Goal: Information Seeking & Learning: Learn about a topic

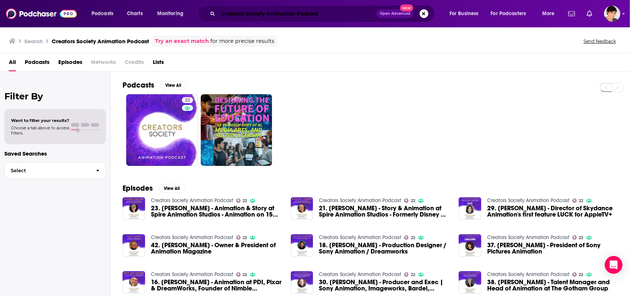
click at [291, 17] on input "Creators Society Animation Podcast" at bounding box center [297, 14] width 158 height 12
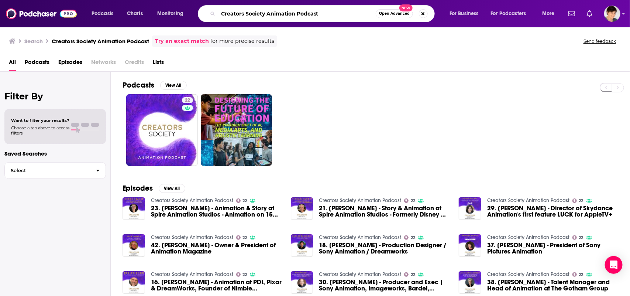
click at [291, 17] on input "Creators Society Animation Podcast" at bounding box center [297, 14] width 158 height 12
paste input "Frames Per Second"
type input "Frames Per Second Podcast"
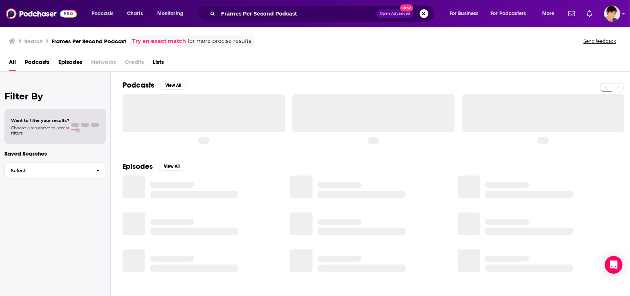
click at [320, 22] on div "Podcasts Charts Monitoring Frames Per Second Podcast Open Advanced New For Busi…" at bounding box center [315, 13] width 630 height 27
click at [322, 14] on input "Frames Per Second Podcast" at bounding box center [297, 14] width 158 height 12
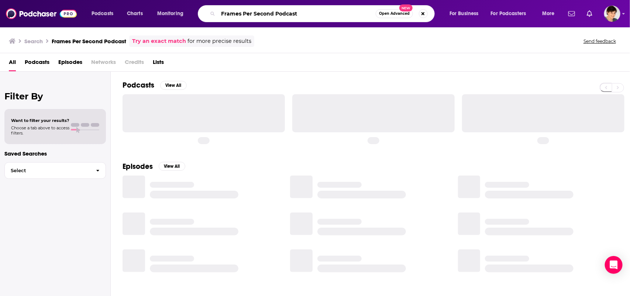
click at [322, 14] on input "Frames Per Second Podcast" at bounding box center [297, 14] width 158 height 12
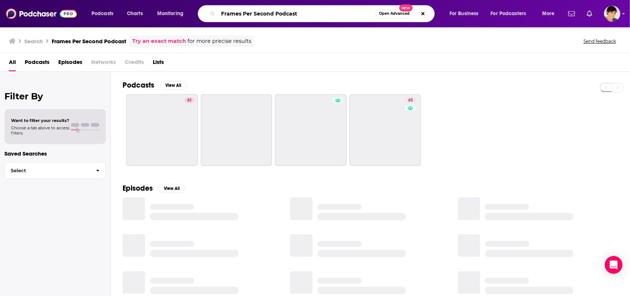
click at [323, 13] on input "Frames Per Second Podcast" at bounding box center [297, 14] width 158 height 12
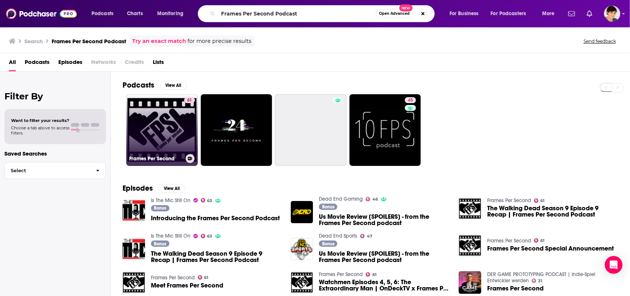
click at [162, 133] on link "61 Frames Per Second" at bounding box center [162, 130] width 72 height 72
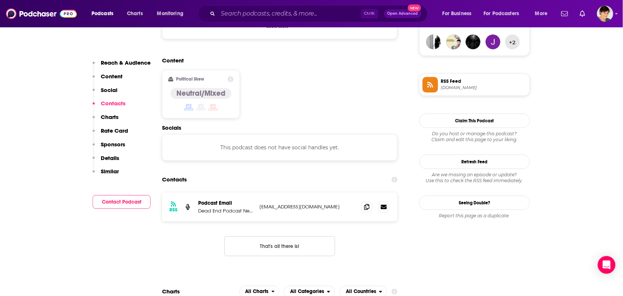
scroll to position [554, 0]
click at [366, 156] on div at bounding box center [367, 154] width 6 height 6
click at [368, 203] on icon at bounding box center [366, 206] width 5 height 6
click at [363, 200] on span at bounding box center [366, 205] width 11 height 11
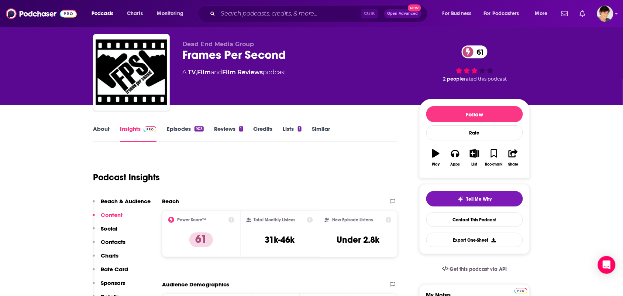
scroll to position [0, 0]
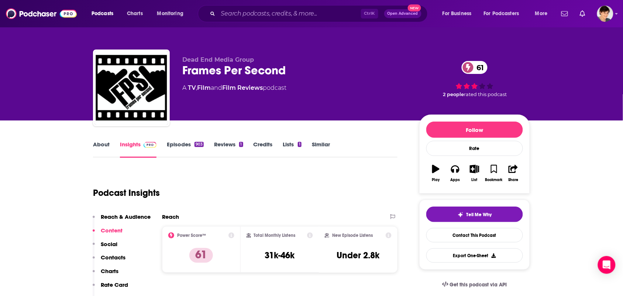
click at [187, 151] on link "Episodes 903" at bounding box center [185, 149] width 37 height 17
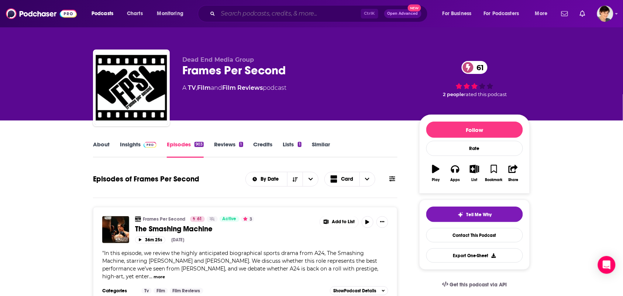
click at [322, 12] on input "Search podcasts, credits, & more..." at bounding box center [289, 14] width 143 height 12
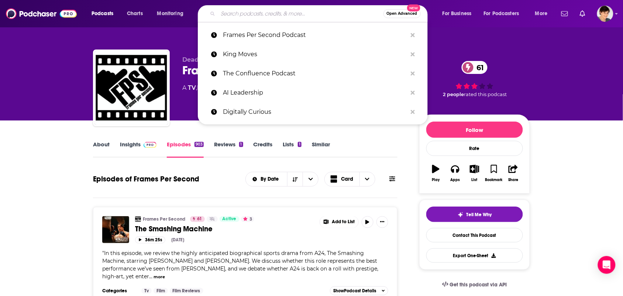
paste input "Just Shoot It: A Podcast about Filmmaking, Screenwriting and Directing"
type input "Just Shoot It: A Podcast about Filmmaking, Screenwriting and Directing"
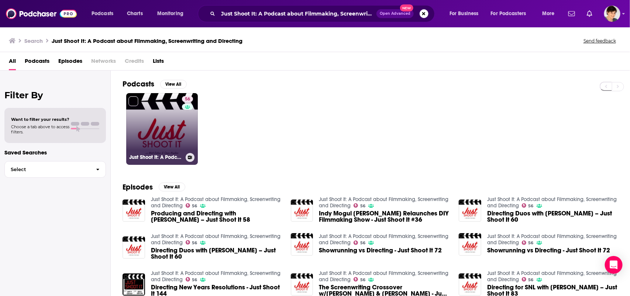
click at [164, 120] on link "56 Just Shoot It: A Podcast about Filmmaking, Screenwriting and Directing" at bounding box center [162, 129] width 72 height 72
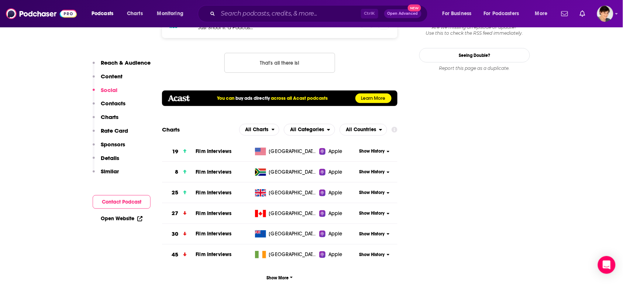
scroll to position [646, 0]
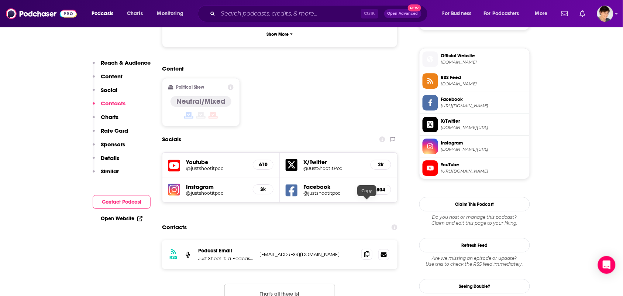
click at [368, 251] on icon at bounding box center [366, 254] width 5 height 6
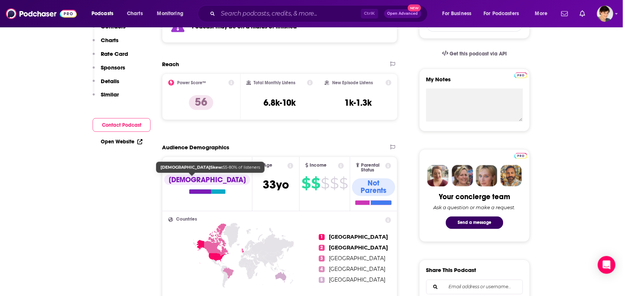
scroll to position [0, 0]
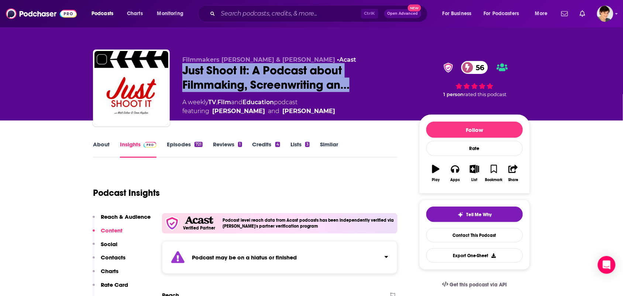
drag, startPoint x: 360, startPoint y: 83, endPoint x: 179, endPoint y: 72, distance: 181.3
click at [179, 72] on div "Filmmakers [PERSON_NAME] & [PERSON_NAME] • Acast Just Shoot It: A Podcast about…" at bounding box center [311, 89] width 437 height 80
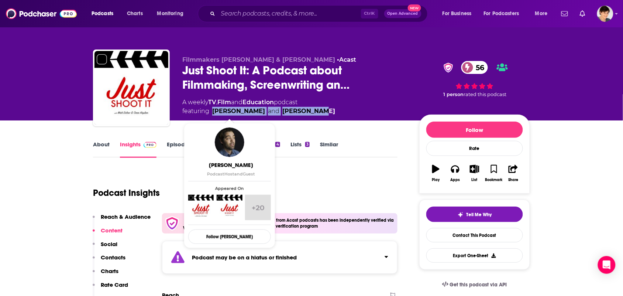
drag, startPoint x: 313, startPoint y: 114, endPoint x: 214, endPoint y: 109, distance: 99.1
click at [214, 109] on div "A weekly TV , Film and Education podcast featuring [PERSON_NAME] and [PERSON_NA…" at bounding box center [294, 107] width 225 height 18
copy span "[PERSON_NAME] and [PERSON_NAME]"
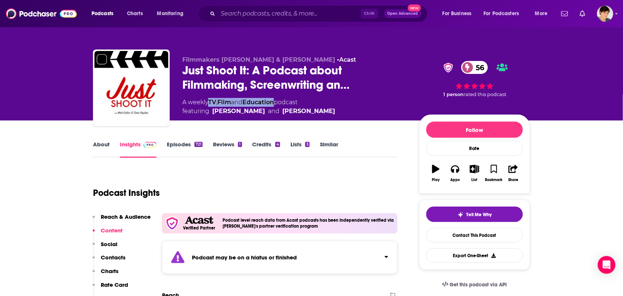
drag, startPoint x: 280, startPoint y: 101, endPoint x: 211, endPoint y: 98, distance: 68.4
click at [211, 98] on div "A weekly TV , Film and Education podcast featuring [PERSON_NAME] and [PERSON_NA…" at bounding box center [258, 107] width 153 height 18
copy div "TV , Film and Education"
click at [95, 143] on link "About" at bounding box center [101, 149] width 17 height 17
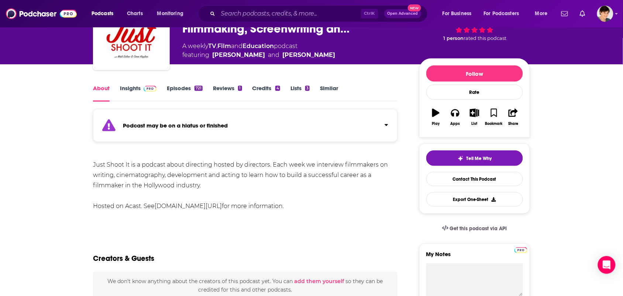
scroll to position [46, 0]
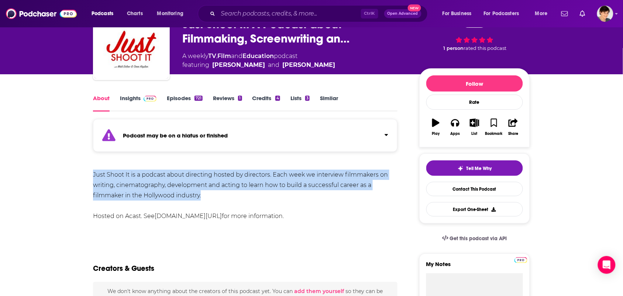
drag, startPoint x: 186, startPoint y: 189, endPoint x: 84, endPoint y: 168, distance: 104.7
copy div "Just Shoot It is a podcast about directing hosted by directors. Each week we in…"
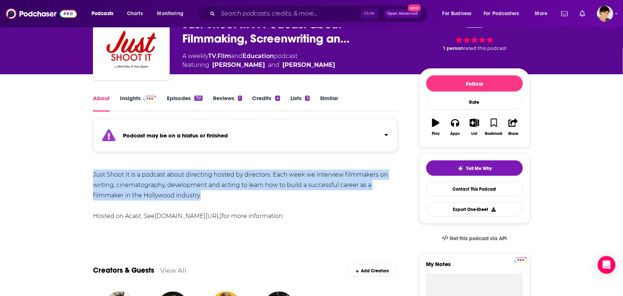
click at [128, 96] on link "Insights" at bounding box center [138, 103] width 37 height 17
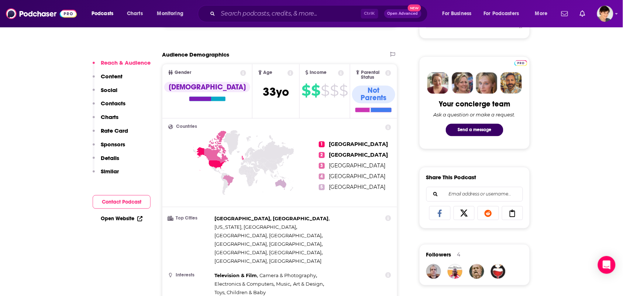
scroll to position [323, 0]
click at [291, 17] on input "Search podcasts, credits, & more..." at bounding box center [289, 14] width 143 height 12
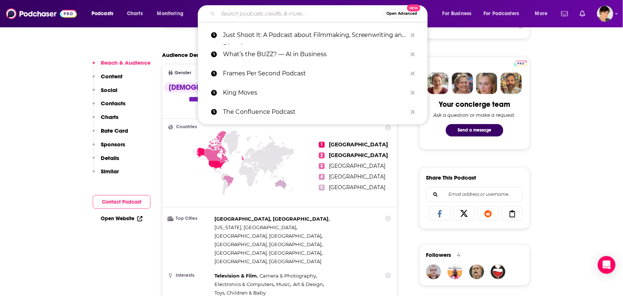
paste input "Scriptnotes"
type input "Scriptnotes"
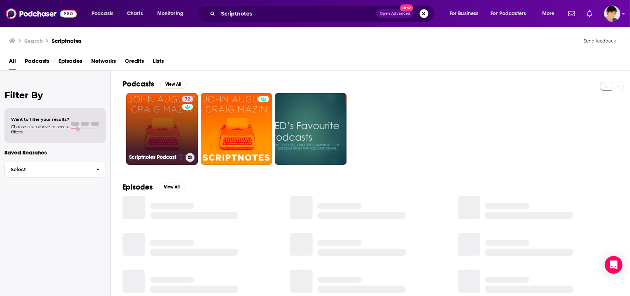
click at [155, 117] on link "72 Scriptnotes Podcast" at bounding box center [162, 129] width 72 height 72
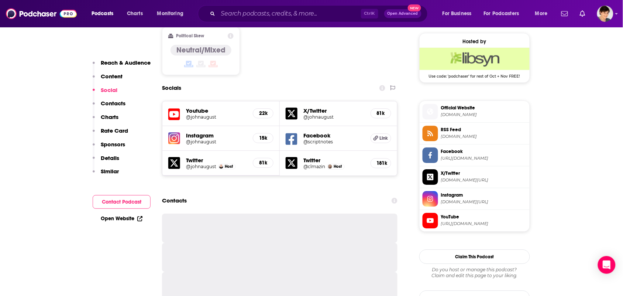
scroll to position [600, 0]
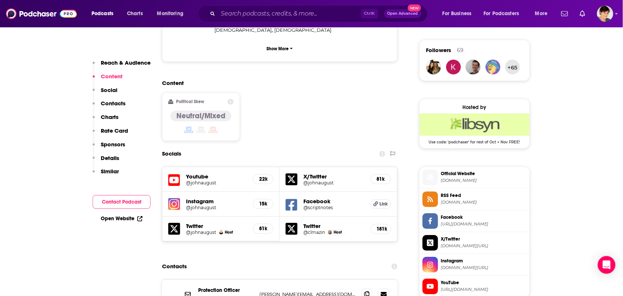
scroll to position [600, 0]
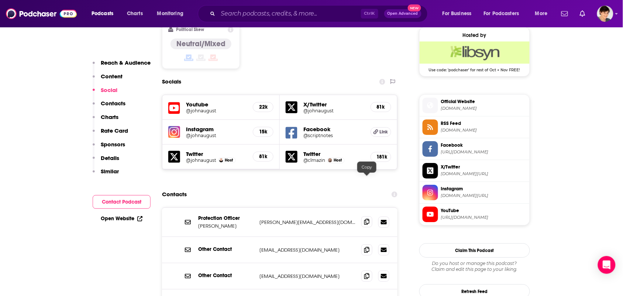
click at [363, 216] on span at bounding box center [366, 221] width 11 height 11
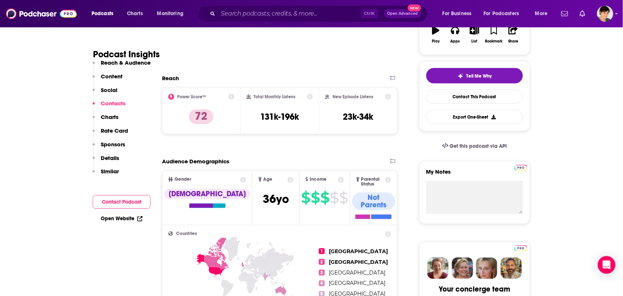
scroll to position [0, 0]
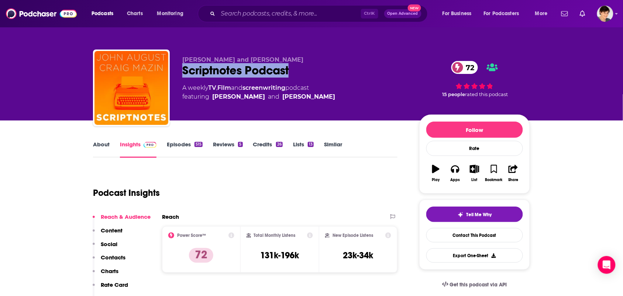
drag, startPoint x: 294, startPoint y: 72, endPoint x: 186, endPoint y: 72, distance: 108.6
click at [186, 72] on div "Scriptnotes Podcast 72" at bounding box center [294, 70] width 225 height 14
copy h2 "criptnotes Podcast"
click at [309, 66] on div "Scriptnotes Podcast 72" at bounding box center [294, 70] width 225 height 14
drag, startPoint x: 296, startPoint y: 73, endPoint x: 226, endPoint y: 28, distance: 83.9
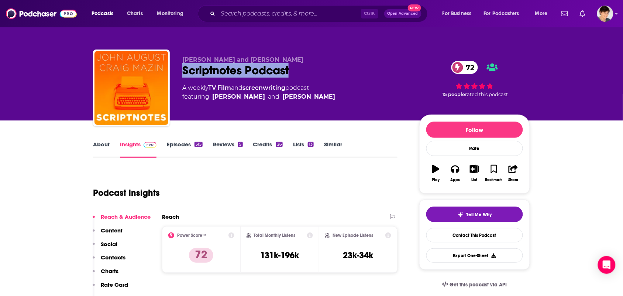
click at [184, 70] on div "Scriptnotes Podcast 72" at bounding box center [294, 70] width 225 height 14
copy h2 "Scriptnotes Podcast"
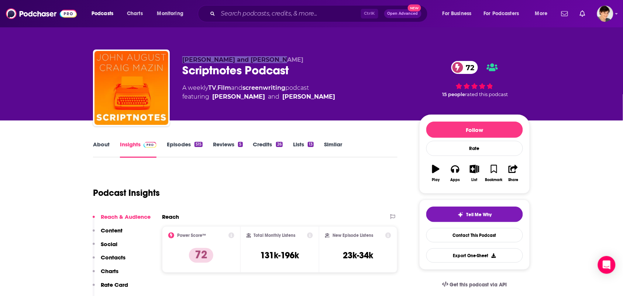
drag, startPoint x: 275, startPoint y: 58, endPoint x: 184, endPoint y: 58, distance: 91.9
click at [184, 58] on p "[PERSON_NAME] and [PERSON_NAME]" at bounding box center [294, 59] width 225 height 7
copy span "[PERSON_NAME] and [PERSON_NAME]"
drag, startPoint x: 291, startPoint y: 86, endPoint x: 211, endPoint y: 86, distance: 79.8
click at [211, 86] on div "A weekly TV , Film and screenwriting podcast featuring John August and Craig Ma…" at bounding box center [258, 92] width 153 height 18
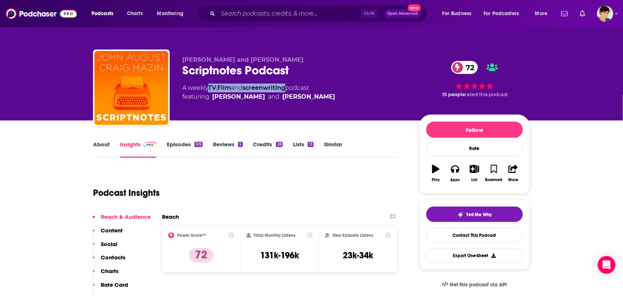
copy div "TV , Film and screenwriting"
click at [98, 148] on link "About" at bounding box center [101, 149] width 17 height 17
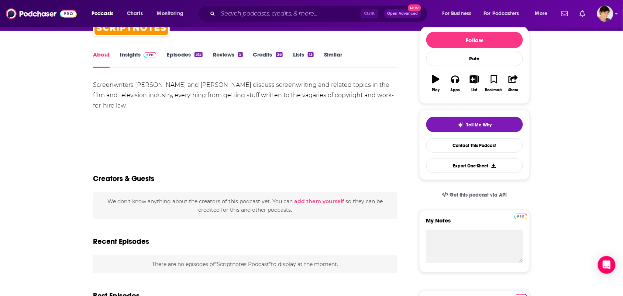
scroll to position [92, 0]
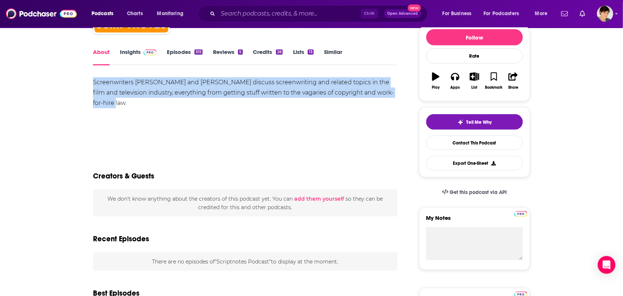
drag, startPoint x: 143, startPoint y: 105, endPoint x: 85, endPoint y: 84, distance: 61.5
copy div "Screenwriters [PERSON_NAME] and [PERSON_NAME] discuss screenwriting and related…"
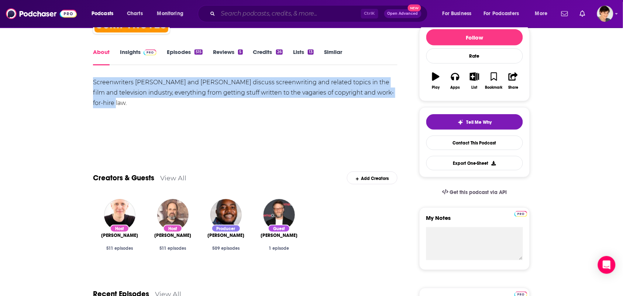
click at [233, 15] on input "Search podcasts, credits, & more..." at bounding box center [289, 14] width 143 height 12
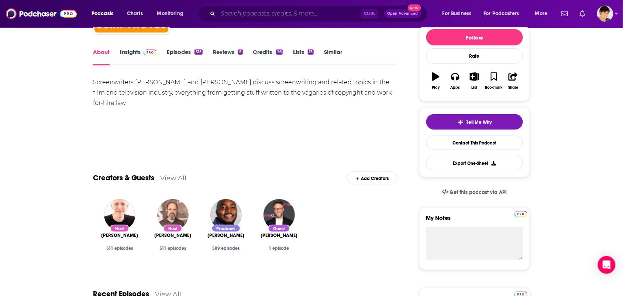
paste input "IndieWire’s Filmmaker Toolkit"
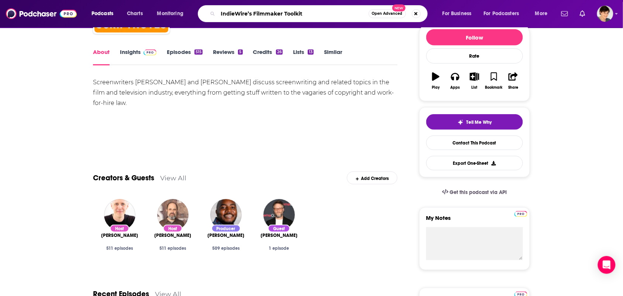
type input "IndieWire’s Filmmaker Toolkit"
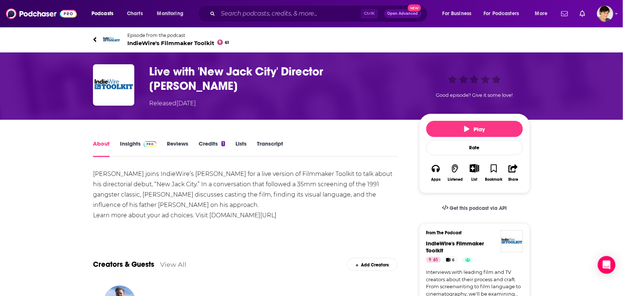
click at [109, 41] on img at bounding box center [112, 40] width 18 height 18
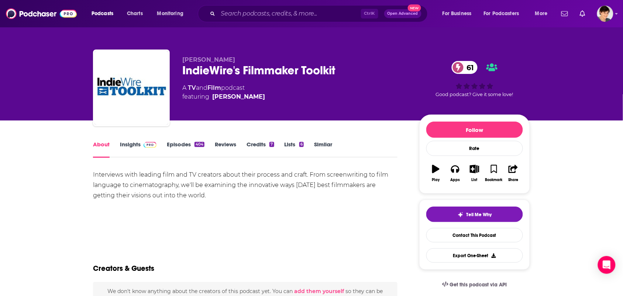
click at [126, 148] on link "Insights" at bounding box center [138, 149] width 37 height 17
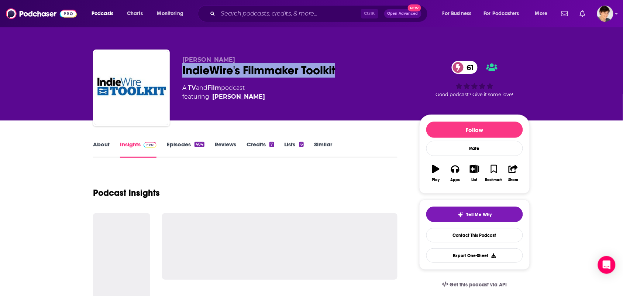
drag, startPoint x: 345, startPoint y: 68, endPoint x: 182, endPoint y: 73, distance: 163.3
click at [182, 73] on div "IndieWire's Filmmaker Toolkit 61" at bounding box center [294, 70] width 225 height 14
copy h2 "IndieWire's Filmmaker Toolkit"
